Goal: Task Accomplishment & Management: Use online tool/utility

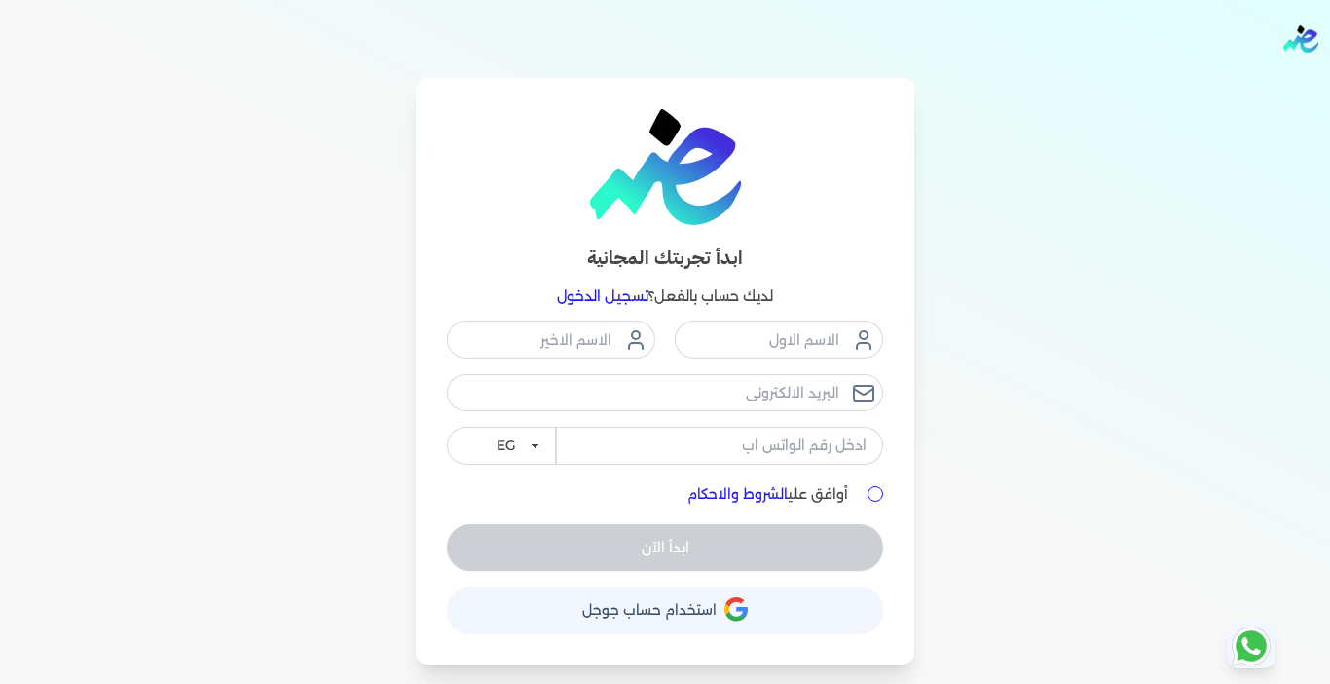
click at [587, 292] on link "تسجيل الدخول" at bounding box center [603, 296] width 92 height 18
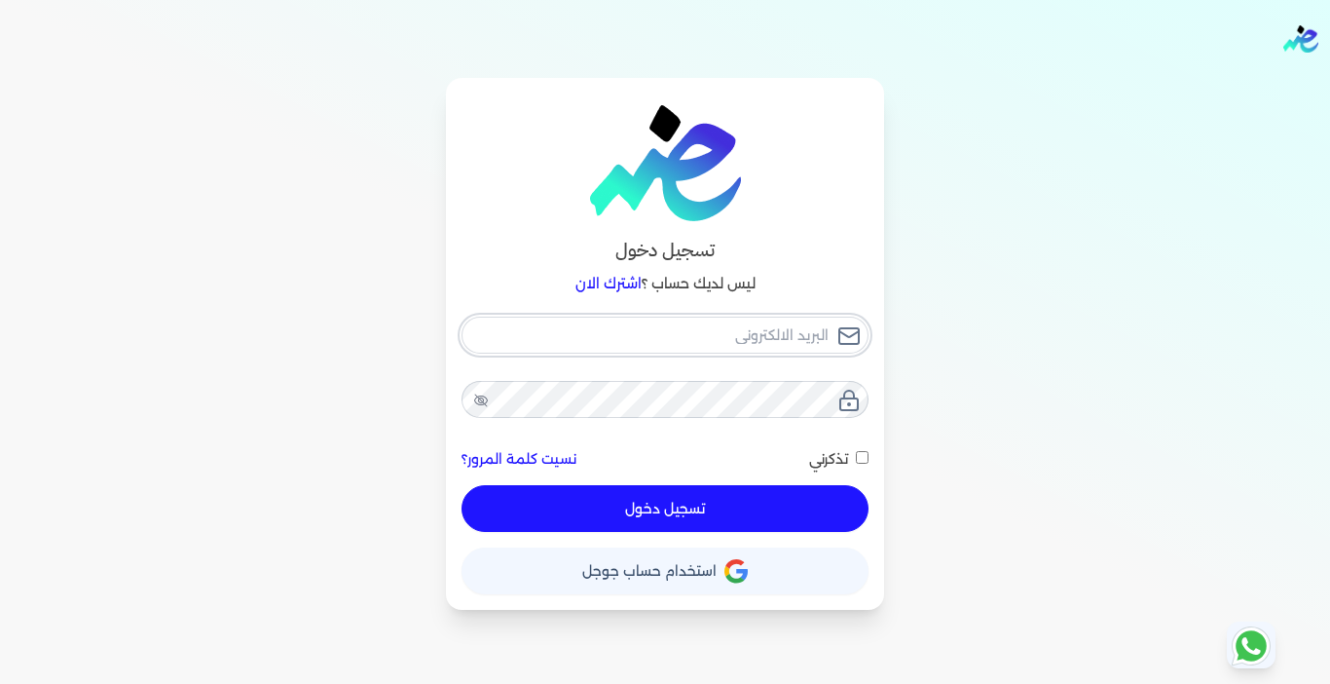
type input "[EMAIL_ADDRESS][DOMAIN_NAME]"
click at [645, 493] on button "تسجيل دخول" at bounding box center [665, 508] width 407 height 47
checkbox input "false"
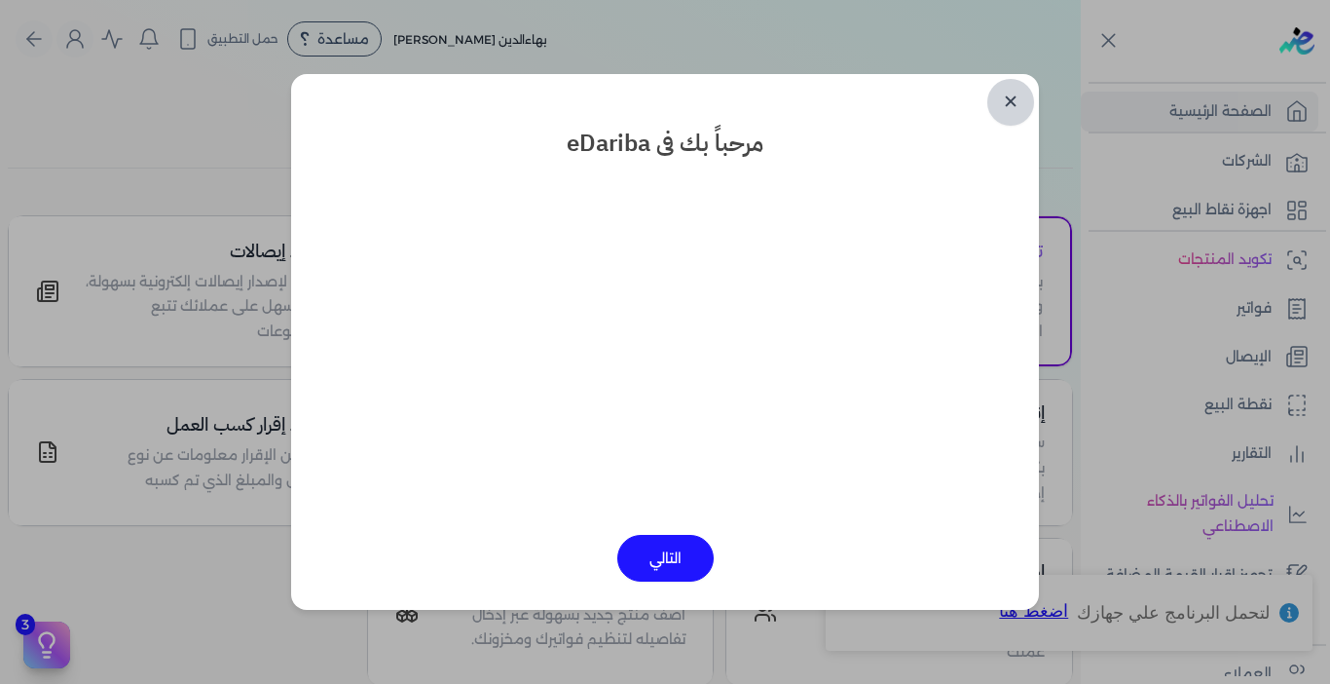
click at [1013, 99] on link "✕" at bounding box center [1010, 102] width 47 height 47
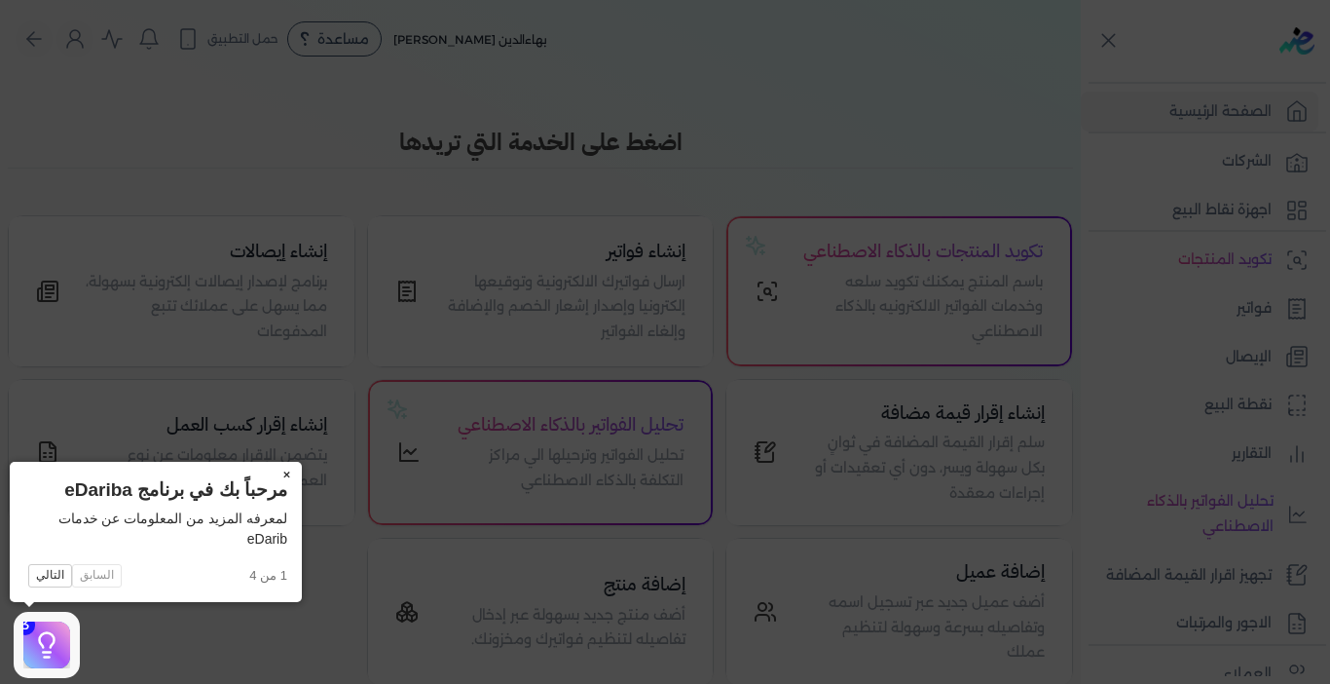
click at [280, 473] on button "×" at bounding box center [286, 475] width 31 height 27
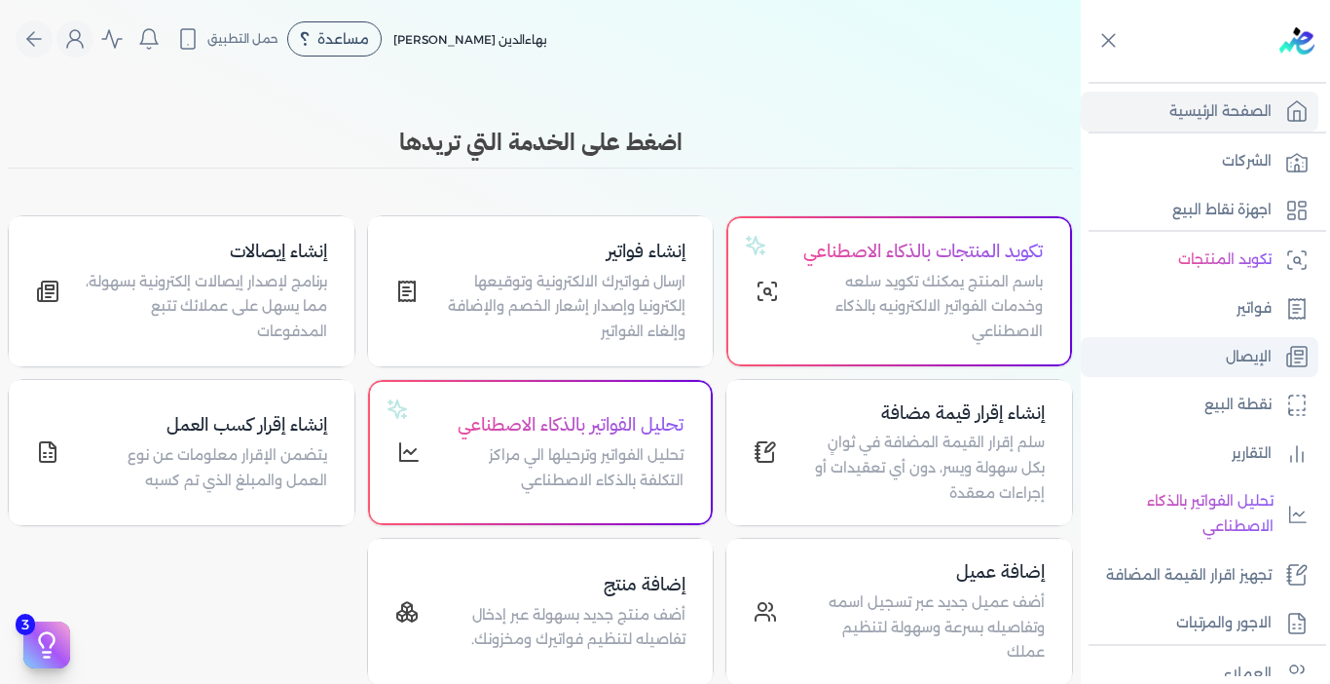
click at [1227, 345] on p "الإيصال" at bounding box center [1249, 357] width 46 height 25
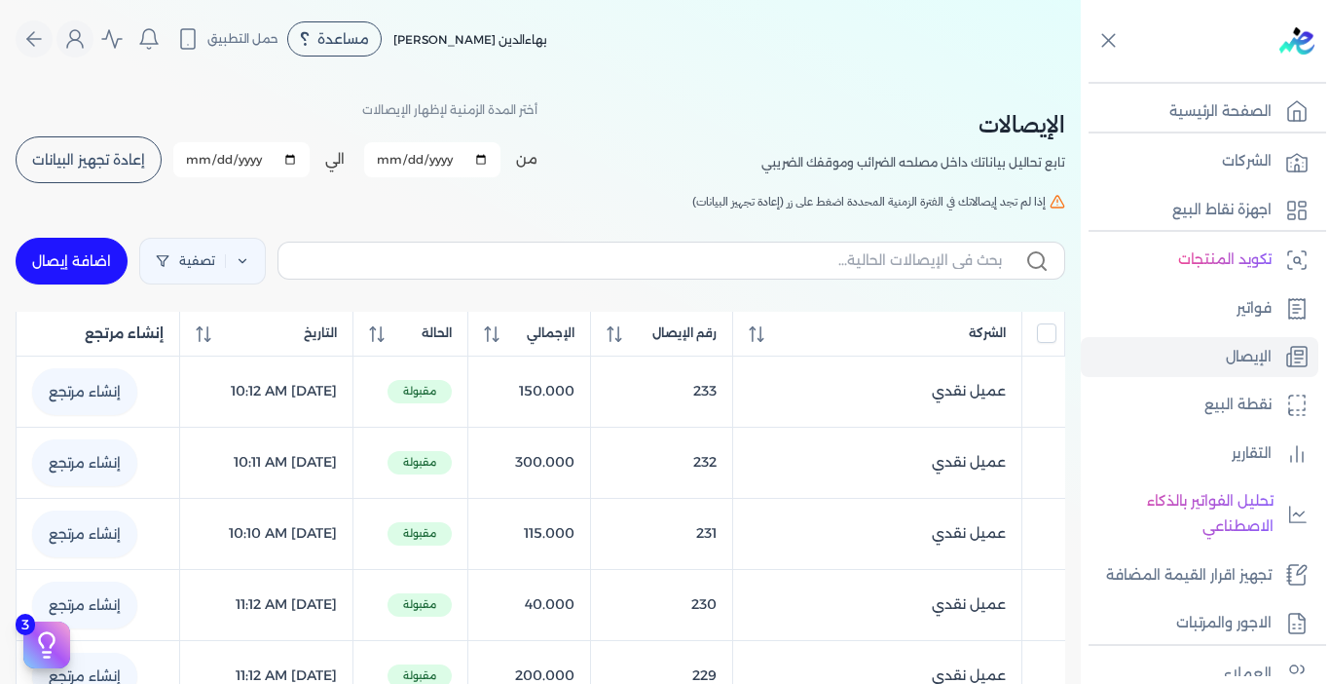
click at [59, 255] on link "اضافة إيصال" at bounding box center [72, 261] width 112 height 47
select select "EGP"
select select "EGS"
select select "B"
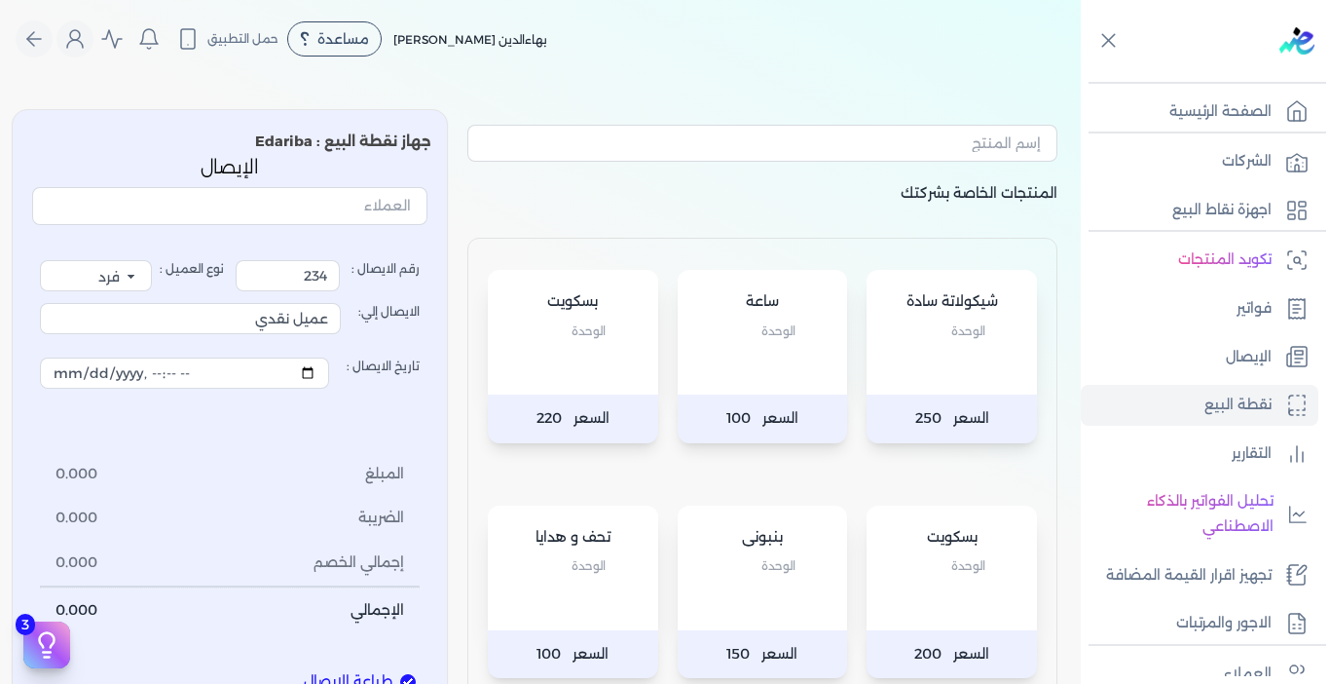
click at [578, 385] on div "بسكويت الوحدة" at bounding box center [573, 332] width 170 height 125
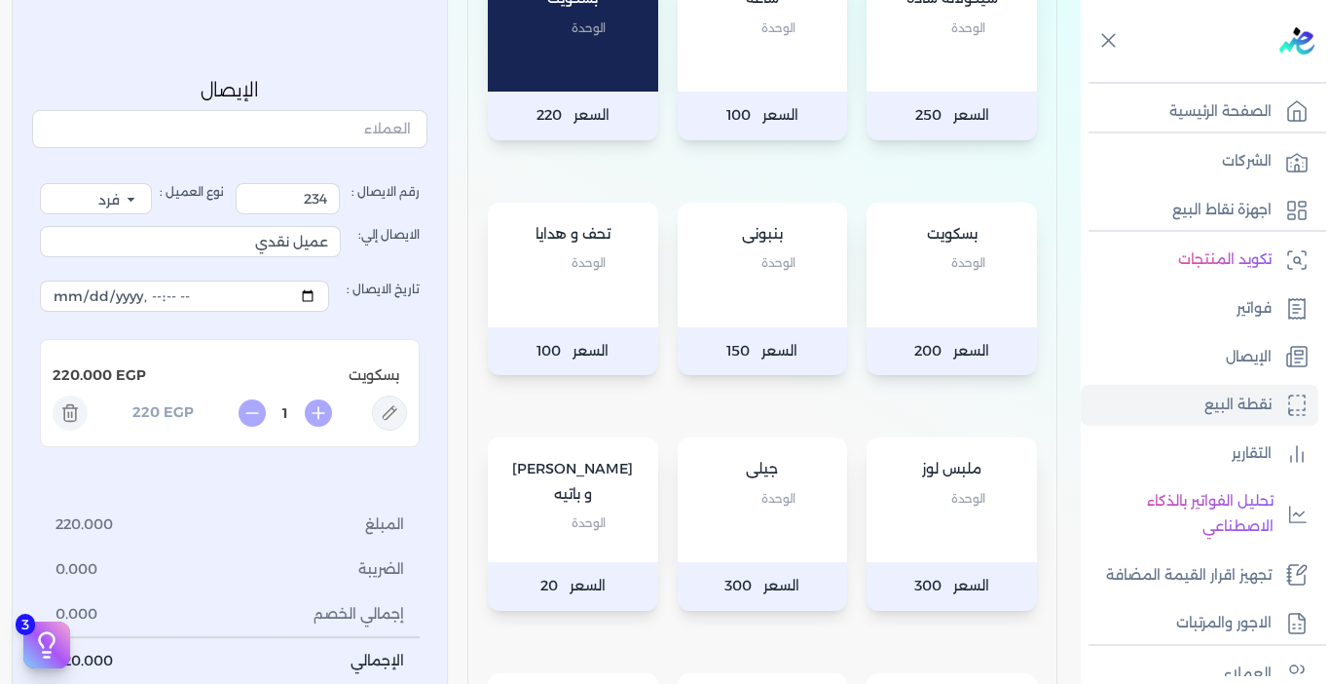
scroll to position [292, 0]
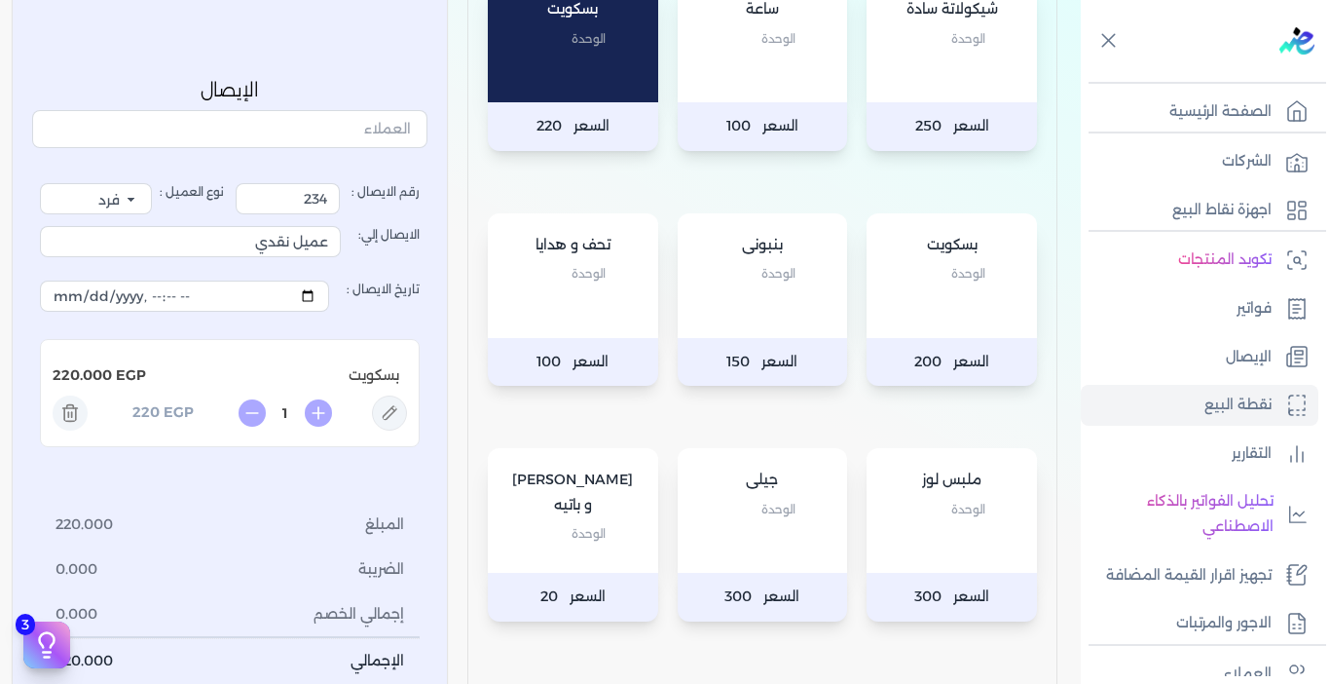
click at [913, 86] on div "شيكولاتة سادة الوحدة" at bounding box center [952, 40] width 170 height 125
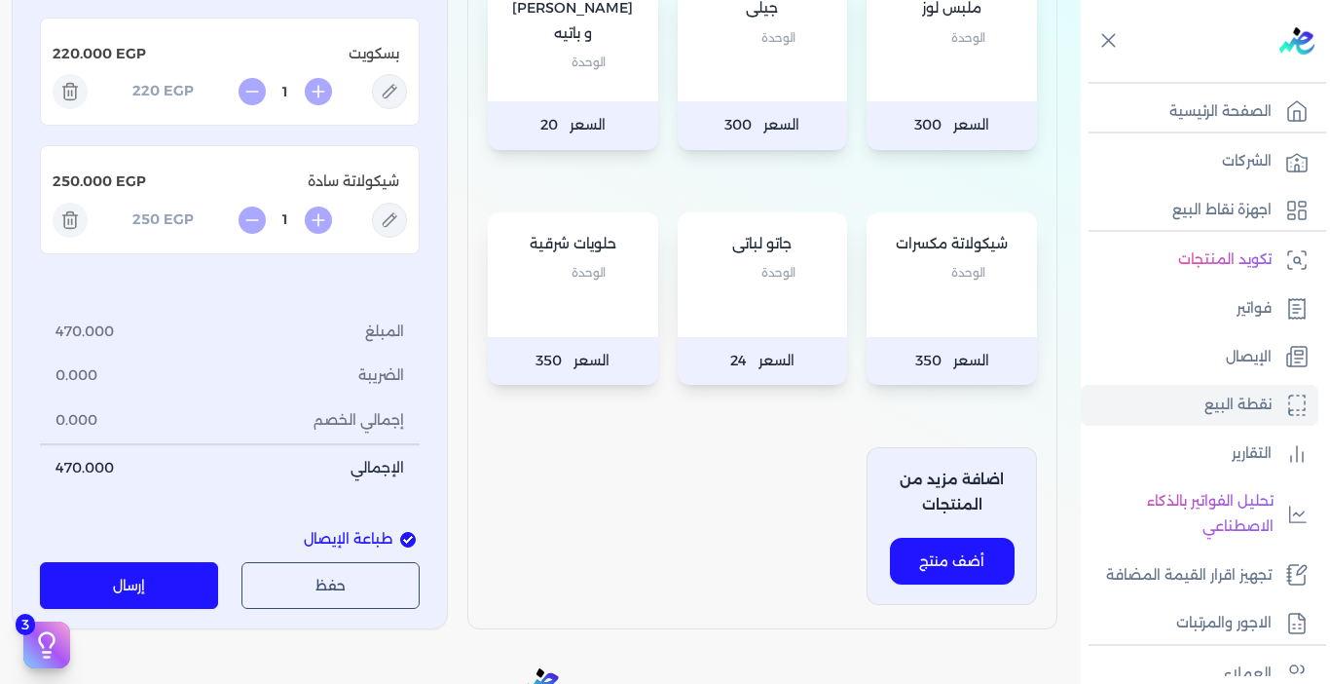
scroll to position [779, 0]
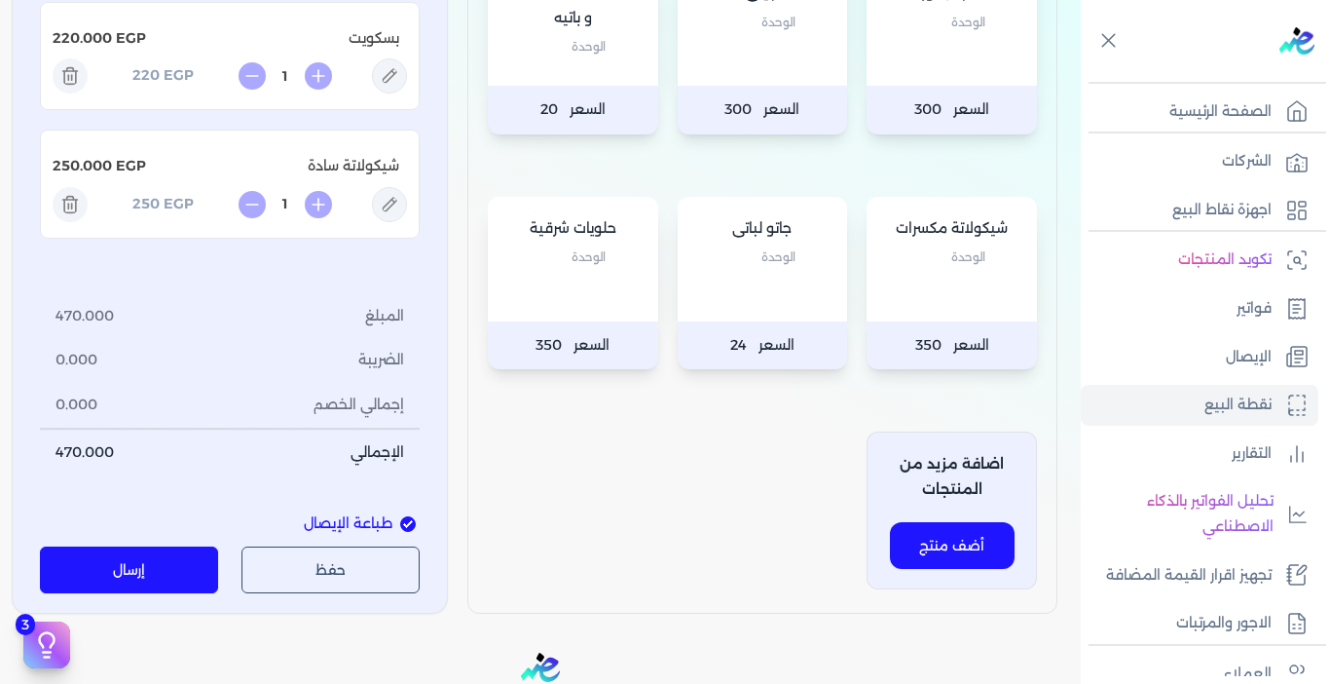
click at [157, 574] on button "إرسال" at bounding box center [129, 569] width 178 height 47
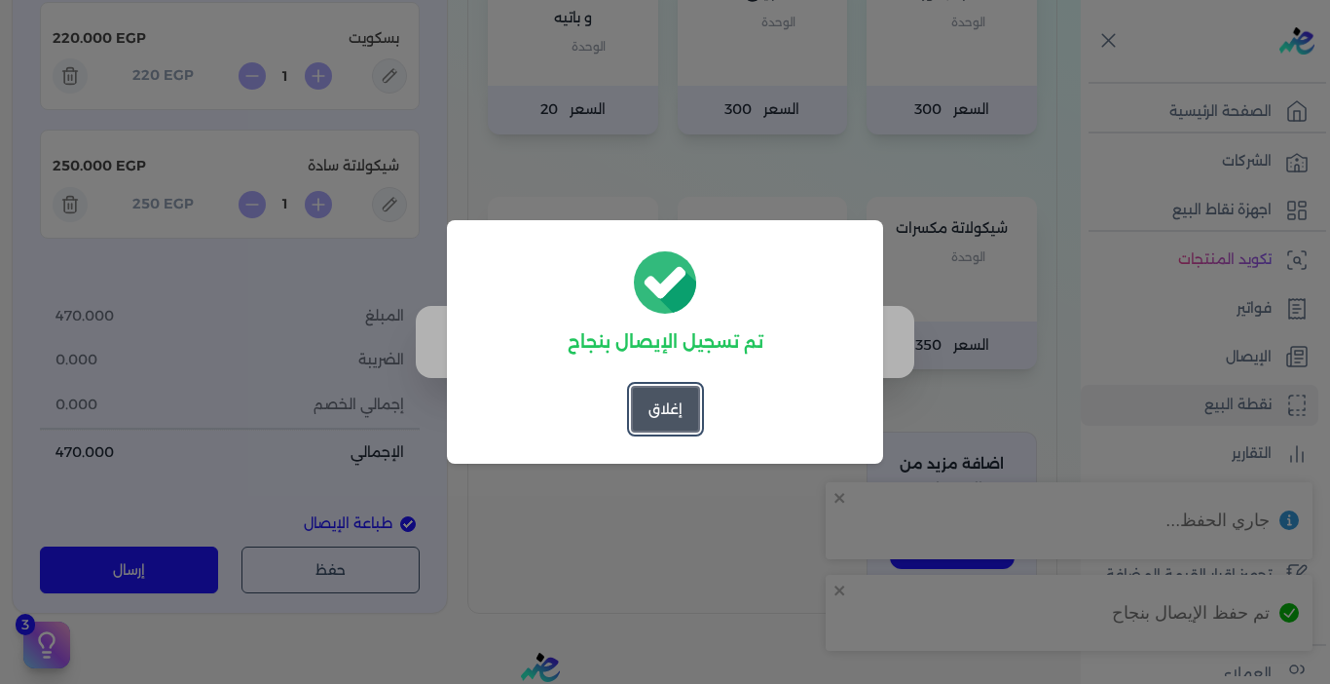
click at [649, 419] on button "إغلاق" at bounding box center [665, 409] width 69 height 47
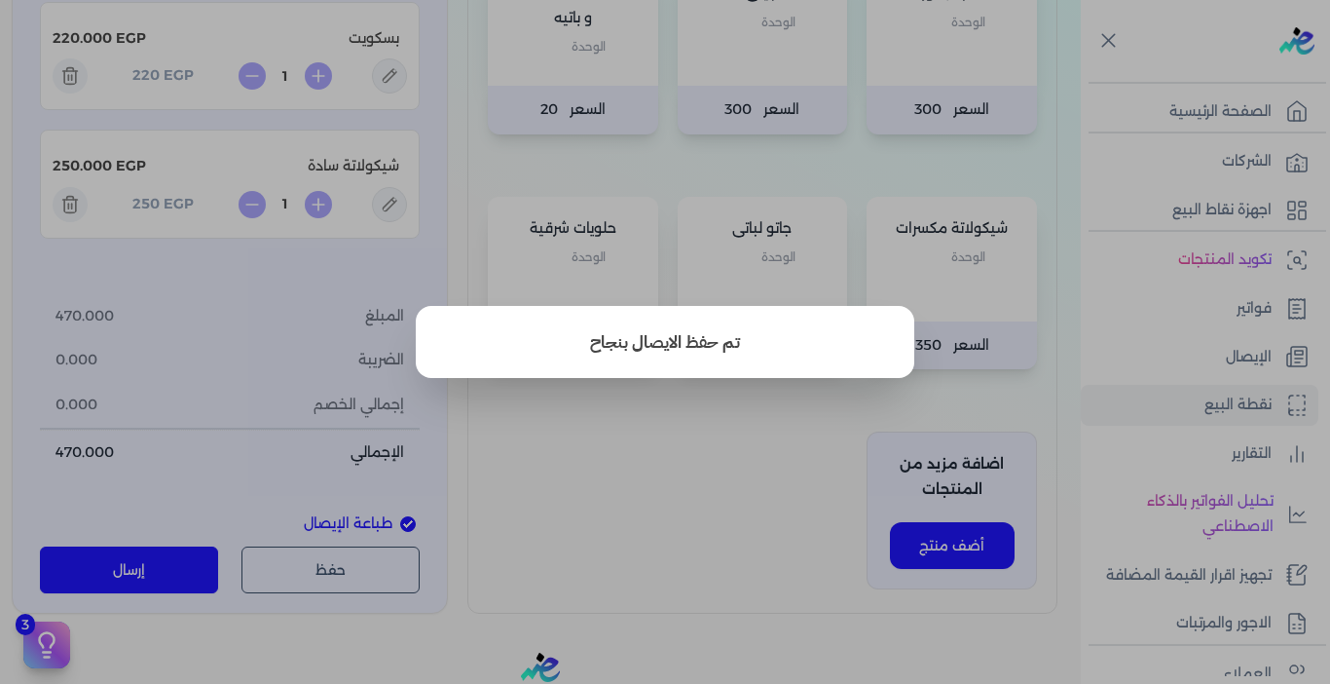
click at [1265, 361] on button "close" at bounding box center [665, 342] width 1330 height 684
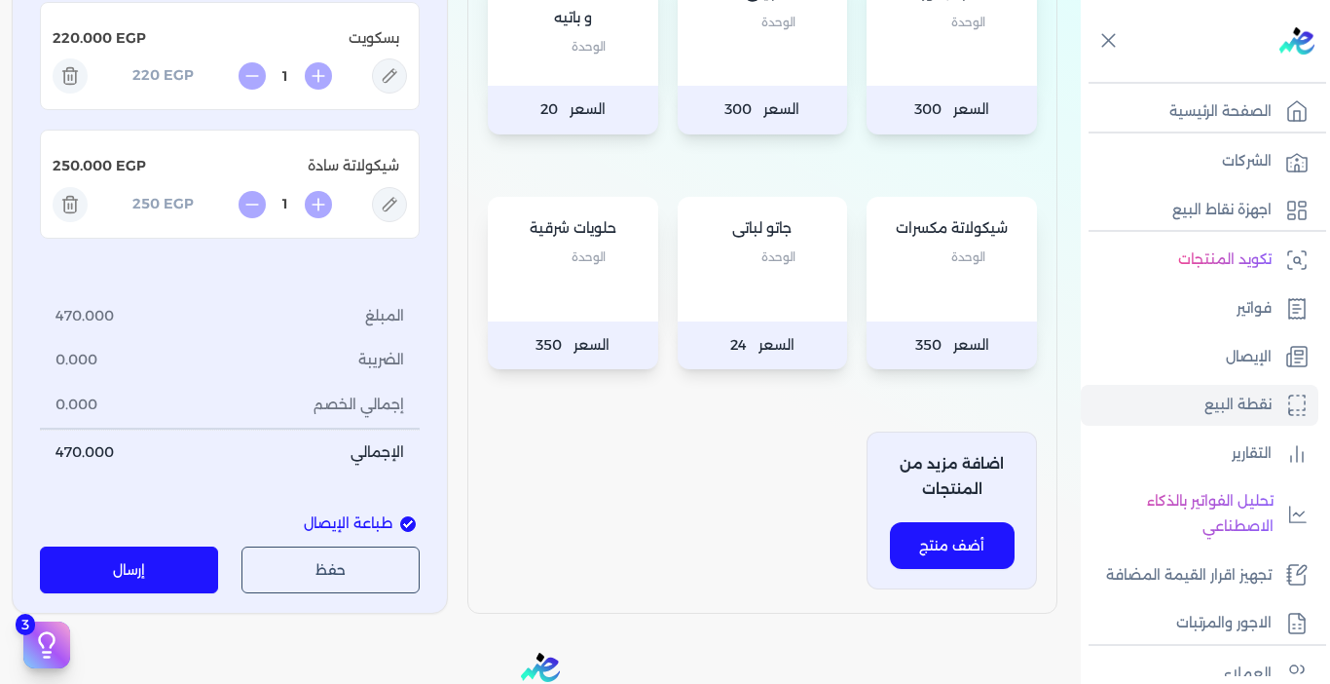
click at [1265, 361] on p "الإيصال" at bounding box center [1249, 357] width 46 height 25
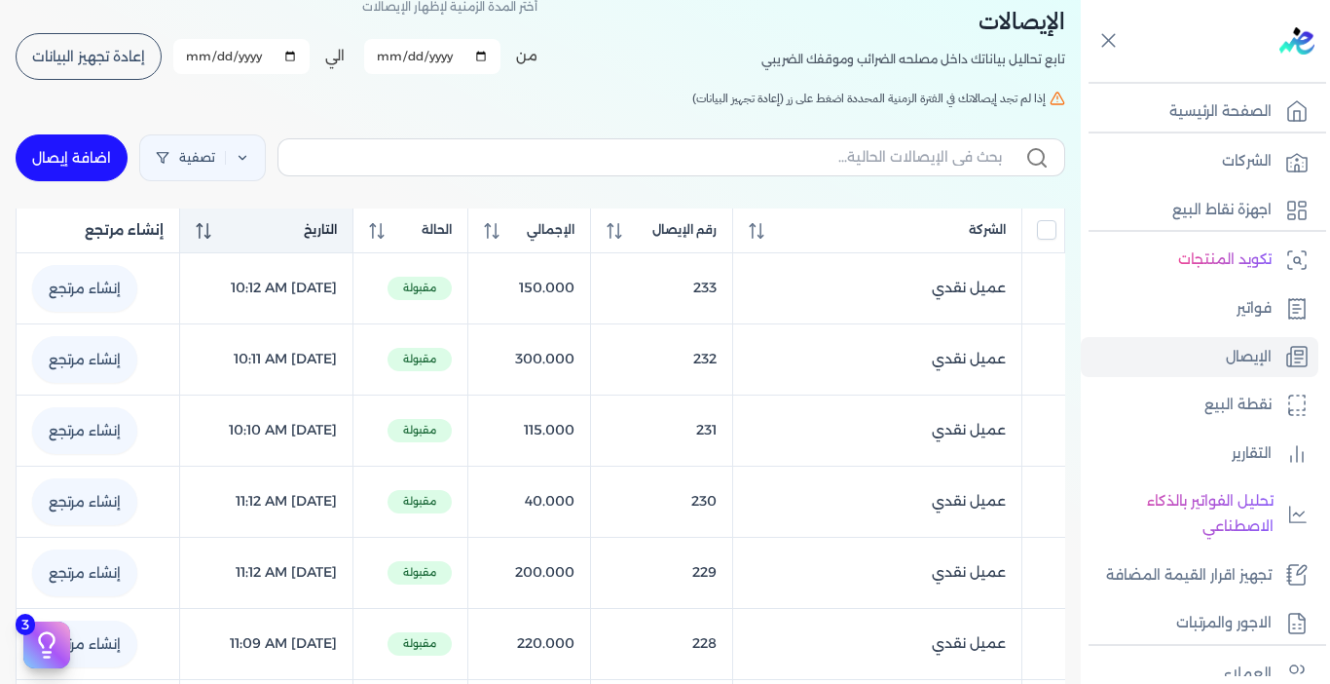
scroll to position [82, 0]
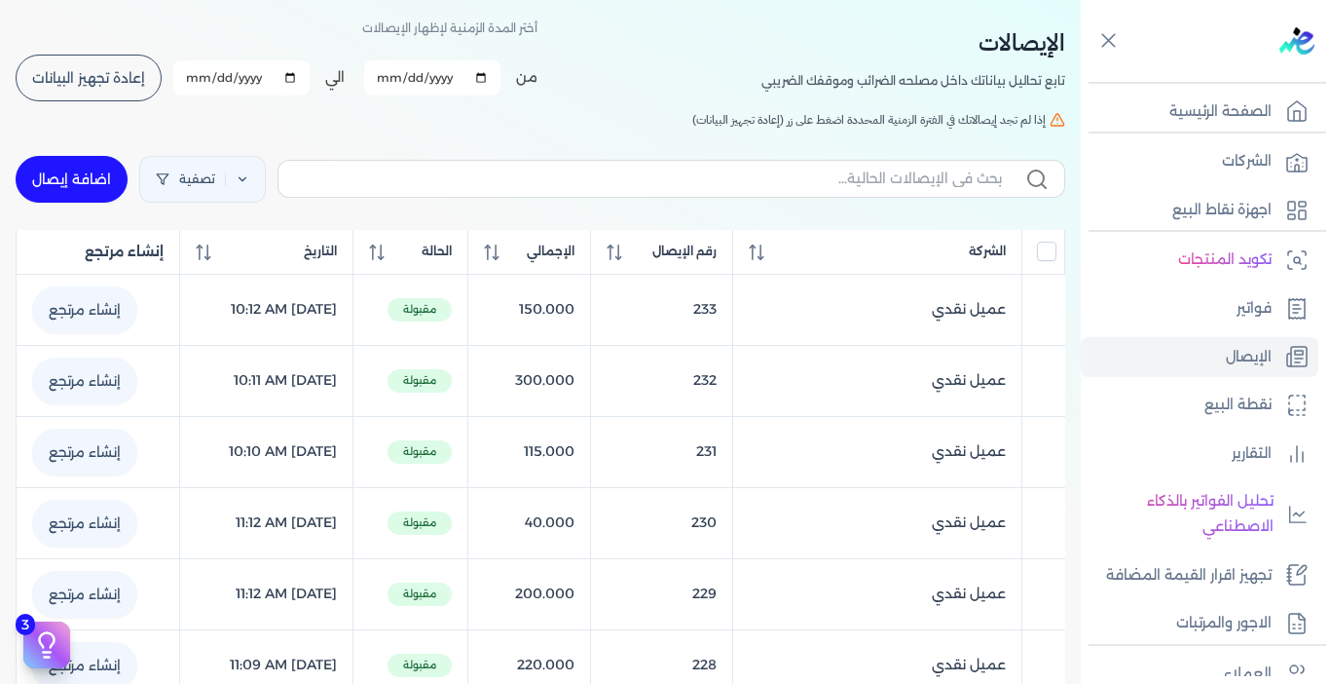
click at [118, 75] on span "إعادة تجهيز البيانات" at bounding box center [88, 78] width 113 height 14
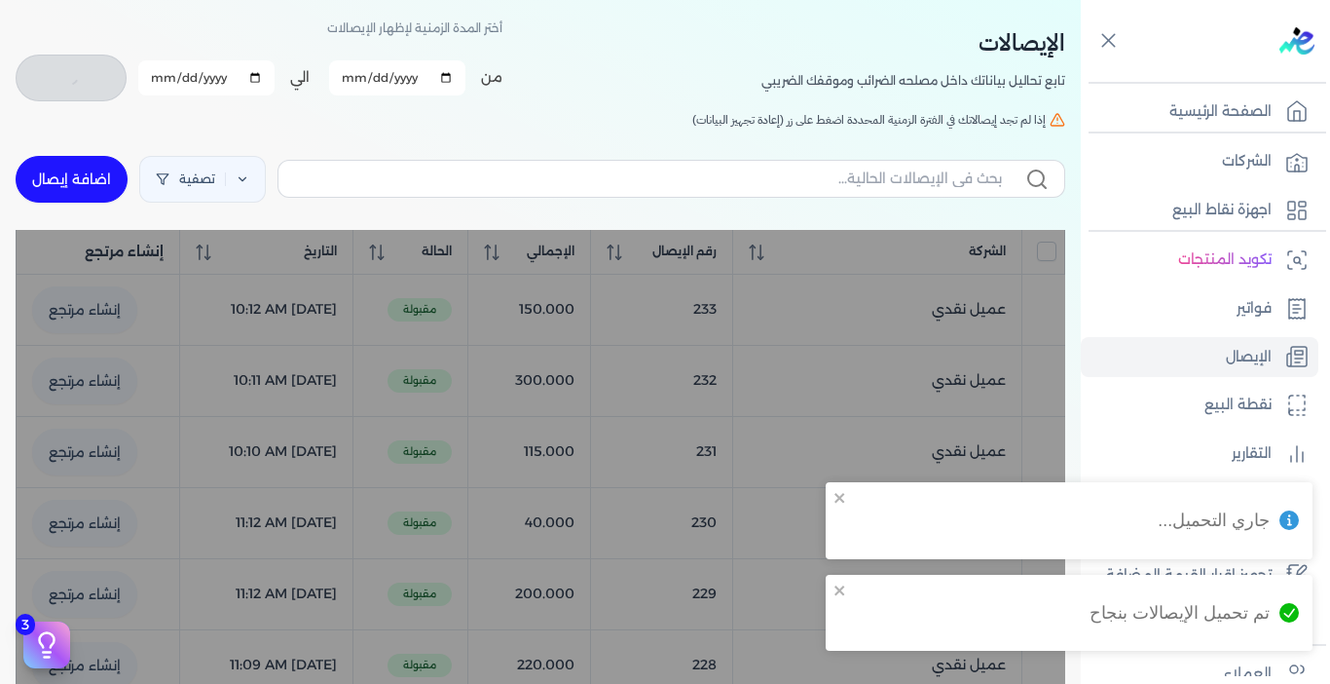
checkbox input "false"
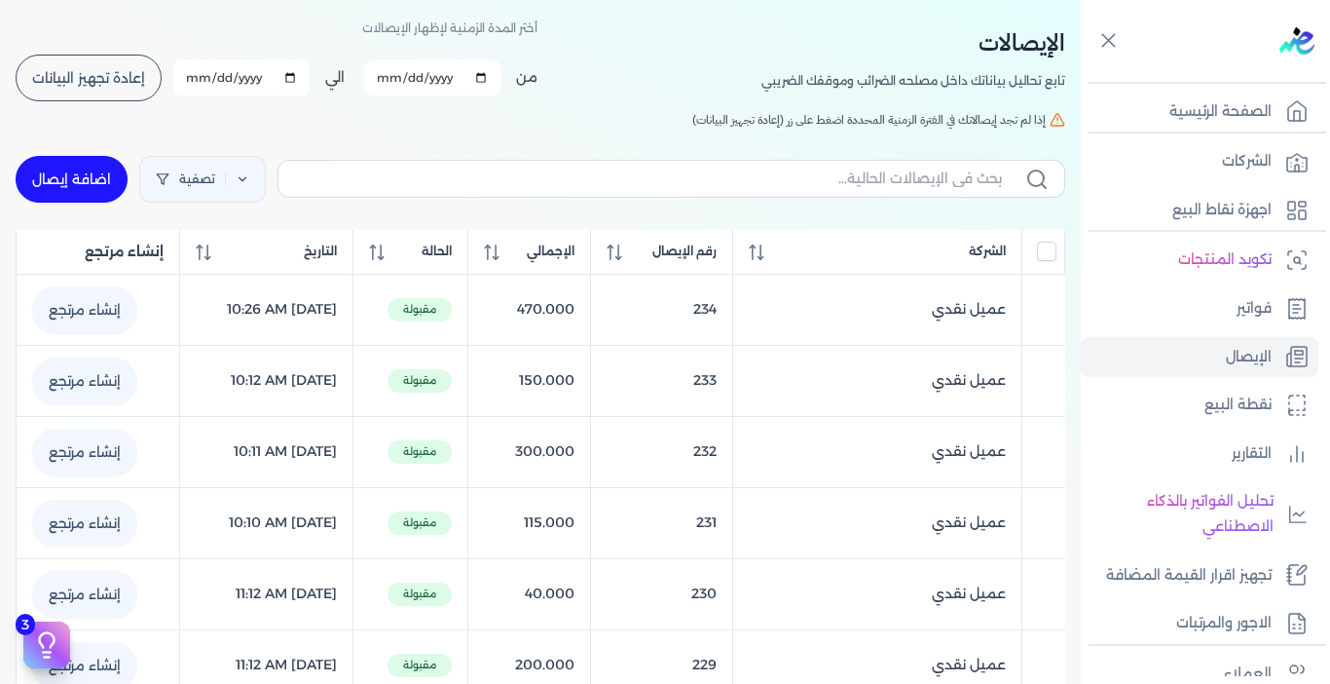
scroll to position [0, 0]
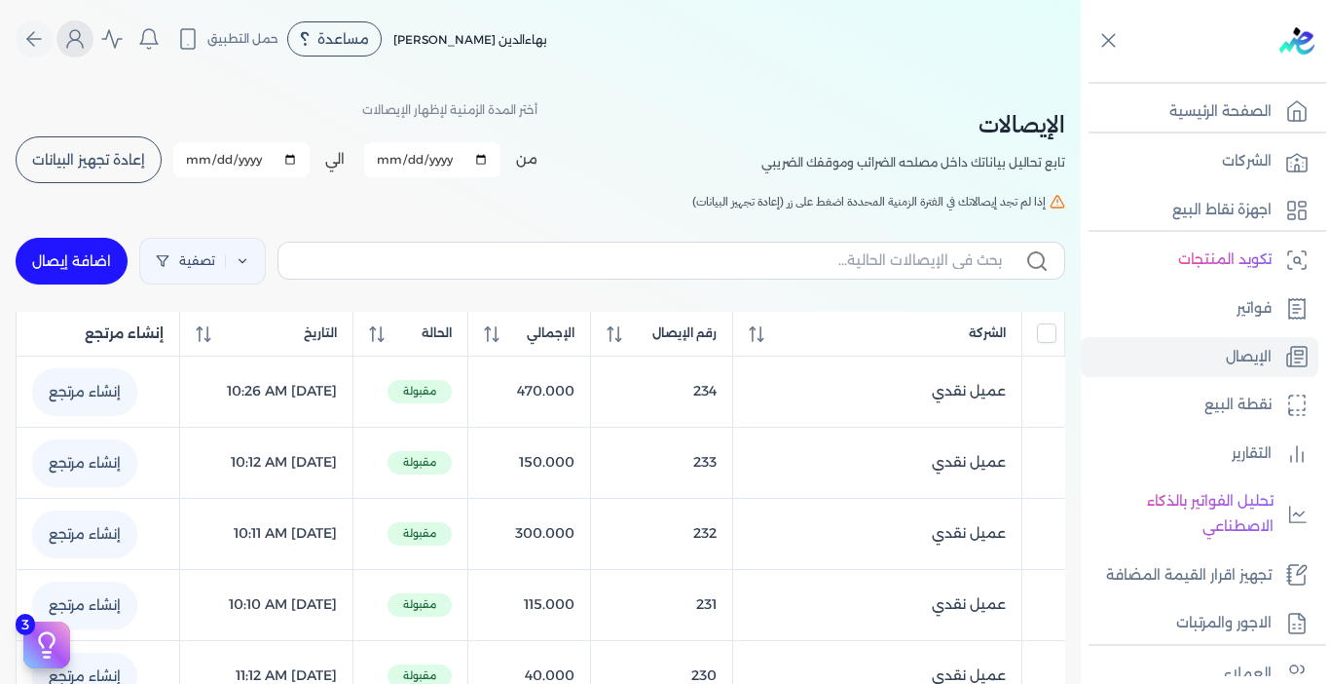
click at [81, 45] on icon "Global" at bounding box center [74, 38] width 23 height 23
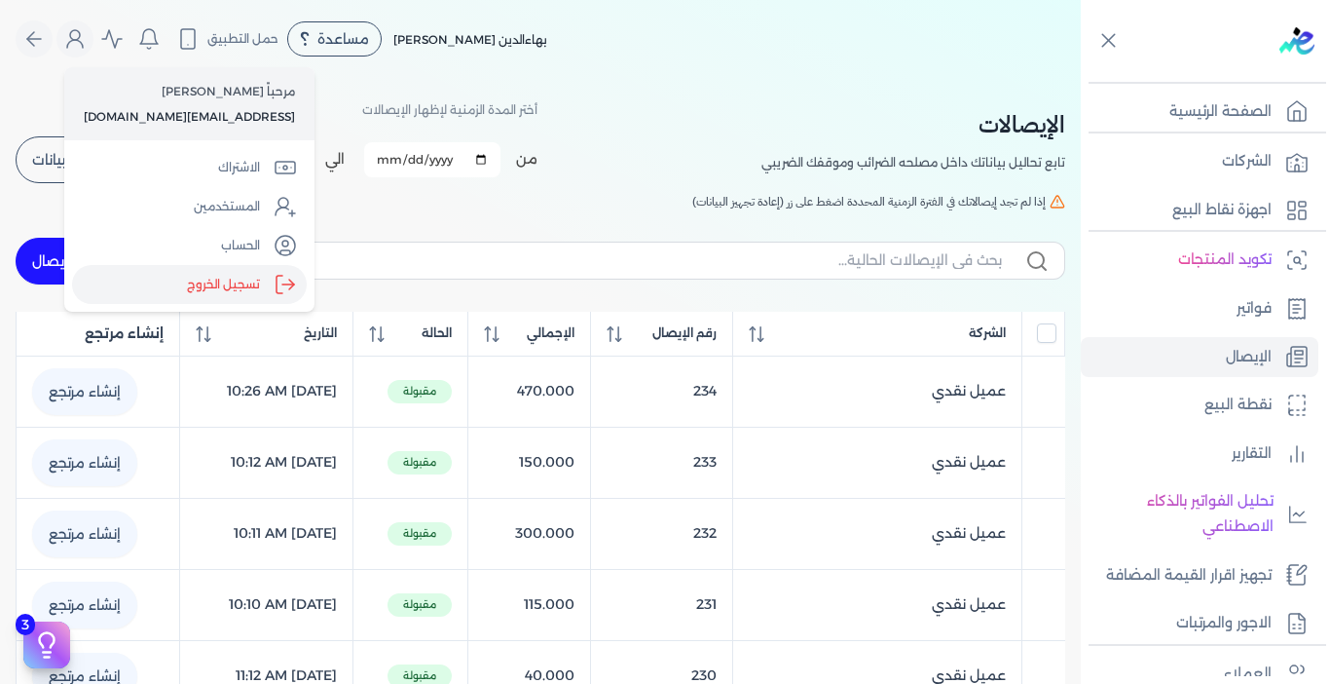
click at [274, 286] on icon "Global" at bounding box center [285, 284] width 23 height 23
click at [1081, 78] on input "Close" at bounding box center [1081, 78] width 0 height 0
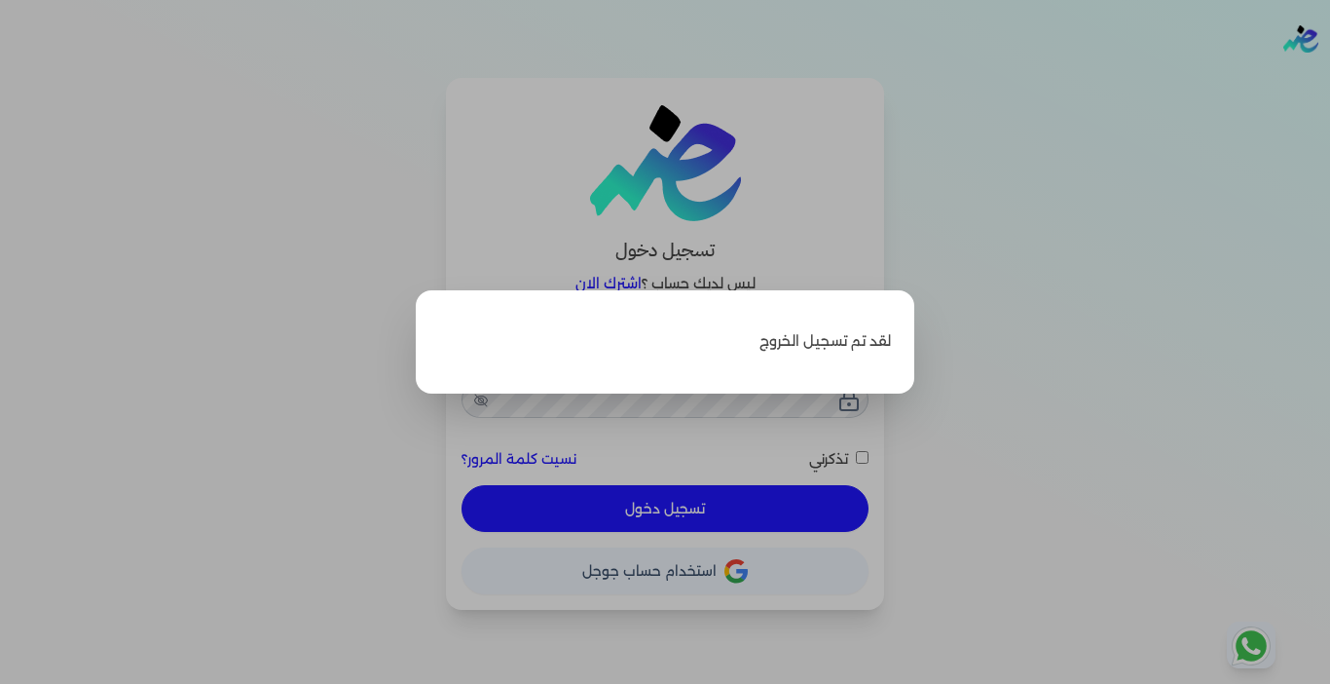
type input "[EMAIL_ADDRESS][DOMAIN_NAME]"
checkbox input "false"
click at [596, 401] on label "Close" at bounding box center [665, 342] width 1330 height 684
click at [1329, 78] on input "Close" at bounding box center [1330, 78] width 0 height 0
